Goal: Transaction & Acquisition: Purchase product/service

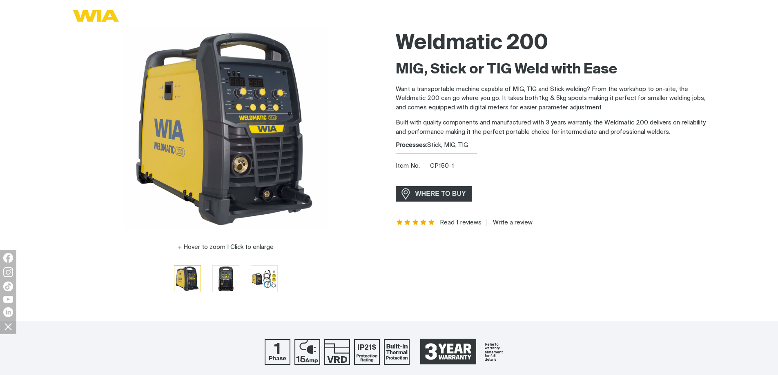
scroll to position [82, 0]
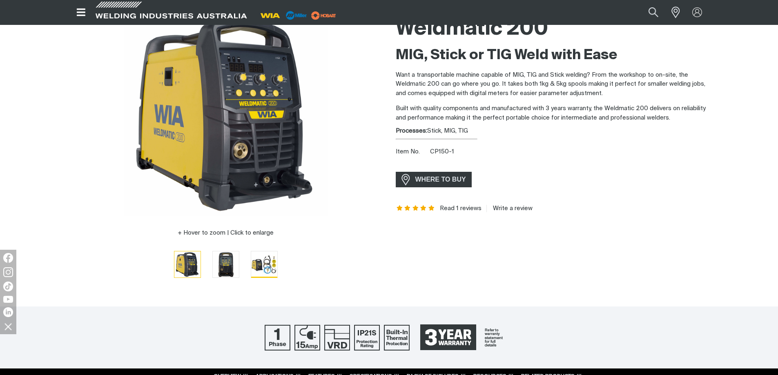
click at [262, 266] on img "Go to slide 3" at bounding box center [264, 264] width 26 height 26
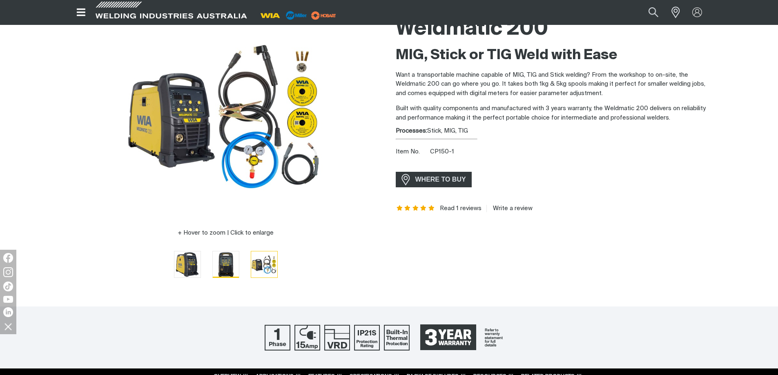
click at [231, 263] on img "Go to slide 2" at bounding box center [226, 264] width 26 height 26
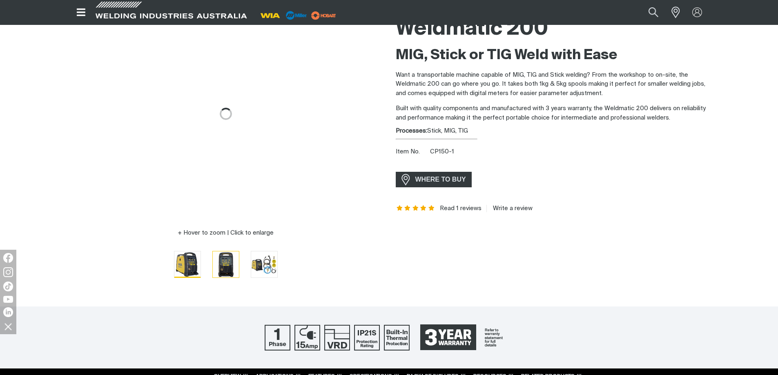
click at [197, 265] on button "Go to slide 1" at bounding box center [187, 264] width 27 height 27
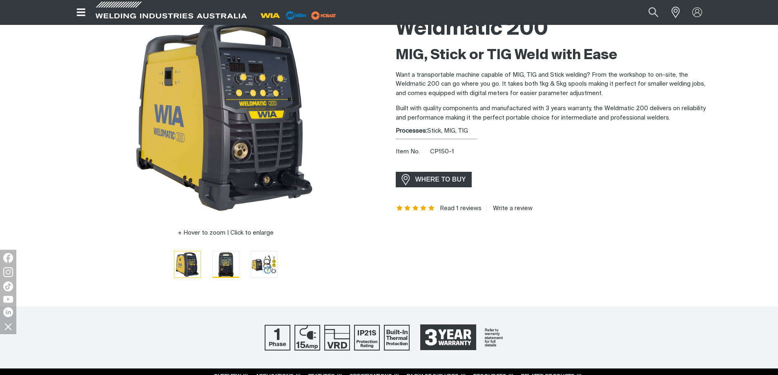
click at [229, 267] on img "Go to slide 2" at bounding box center [226, 264] width 26 height 26
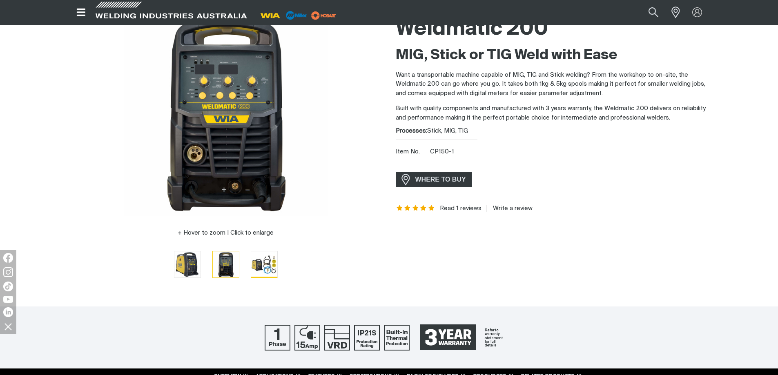
click at [265, 263] on img "Go to slide 3" at bounding box center [264, 264] width 26 height 26
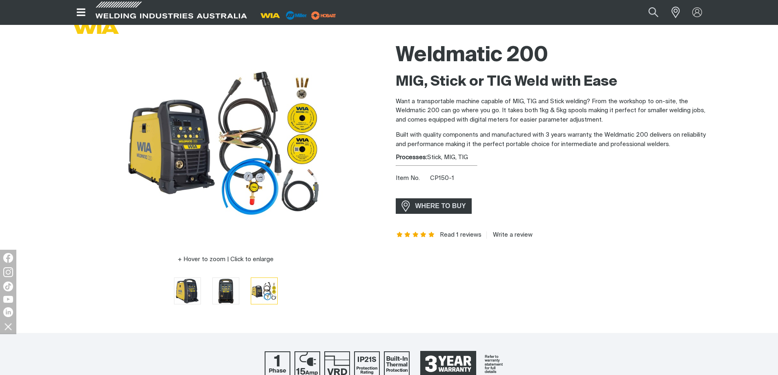
scroll to position [41, 0]
